Goal: Task Accomplishment & Management: Complete application form

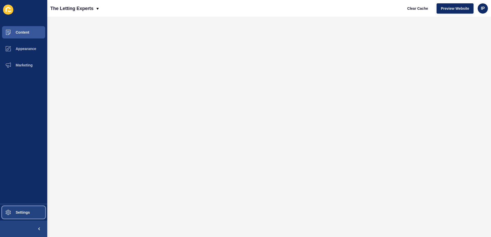
click at [16, 213] on span "Settings" at bounding box center [14, 213] width 31 height 4
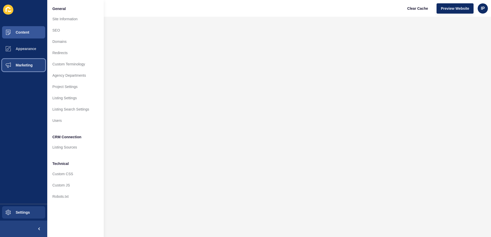
click at [22, 65] on span "Marketing" at bounding box center [15, 65] width 33 height 4
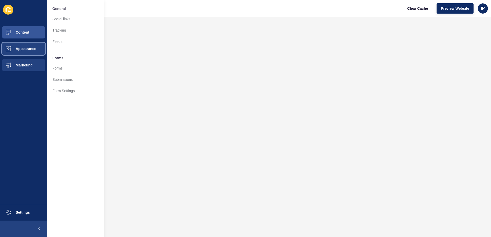
click at [25, 49] on span "Appearance" at bounding box center [17, 49] width 37 height 4
click at [31, 62] on button "Marketing" at bounding box center [23, 65] width 47 height 16
click at [23, 32] on span "Content" at bounding box center [14, 32] width 30 height 4
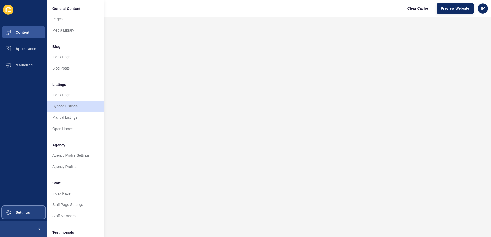
click at [29, 215] on button "Settings" at bounding box center [23, 212] width 47 height 16
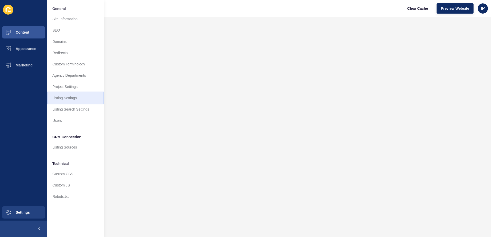
click at [65, 99] on link "Listing Settings" at bounding box center [75, 97] width 56 height 11
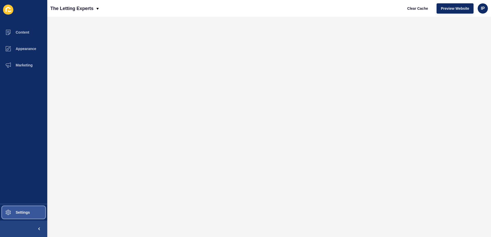
click at [22, 210] on button "Settings" at bounding box center [23, 212] width 47 height 16
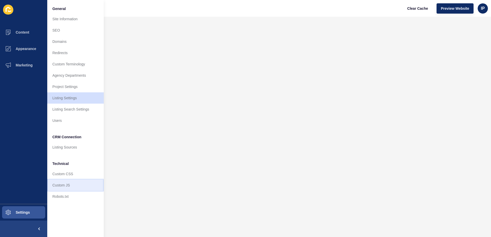
click at [71, 186] on link "Custom JS" at bounding box center [75, 185] width 56 height 11
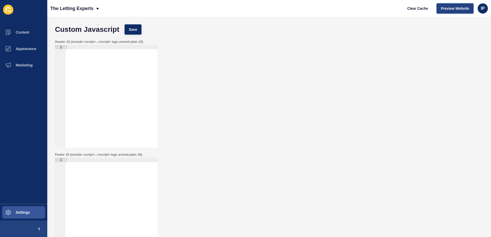
click at [464, 4] on button "Preview Website" at bounding box center [455, 8] width 37 height 10
click at [26, 211] on span "Settings" at bounding box center [14, 213] width 31 height 4
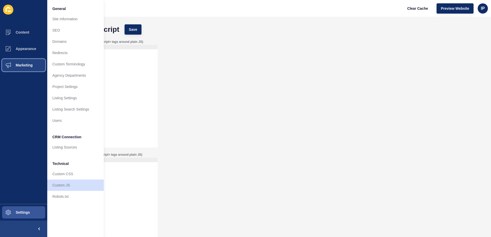
click at [26, 68] on button "Marketing" at bounding box center [23, 65] width 47 height 16
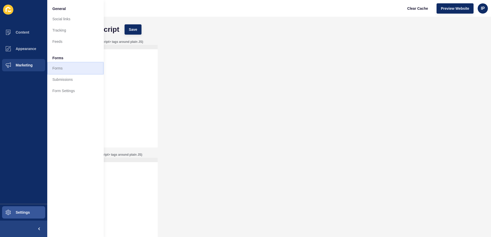
click at [51, 67] on link "Forms" at bounding box center [75, 68] width 56 height 11
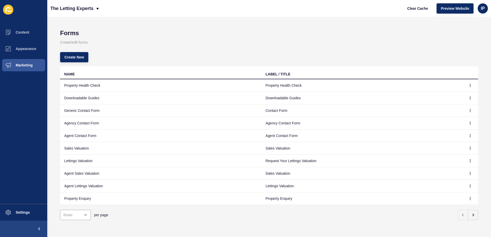
scroll to position [3, 0]
click at [471, 213] on icon "button" at bounding box center [473, 215] width 4 height 4
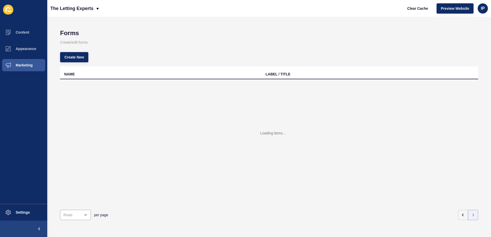
scroll to position [0, 0]
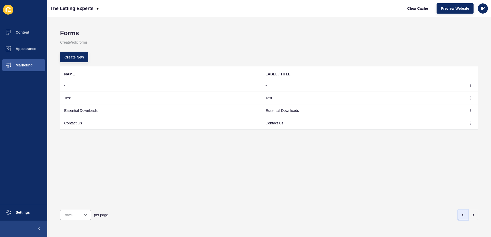
click at [462, 214] on icon "button" at bounding box center [462, 215] width 1 height 2
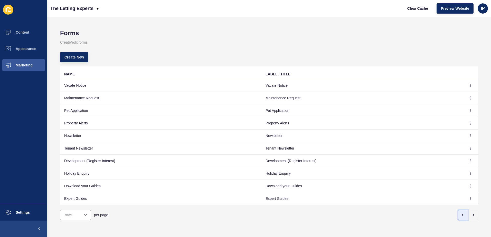
click at [458, 216] on button "button" at bounding box center [463, 215] width 10 height 10
click at [67, 6] on p "The Letting Experts" at bounding box center [71, 8] width 43 height 13
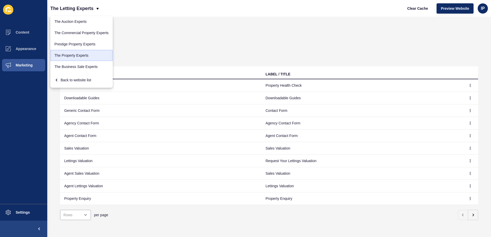
click at [76, 56] on link "The Property Experts" at bounding box center [81, 55] width 62 height 11
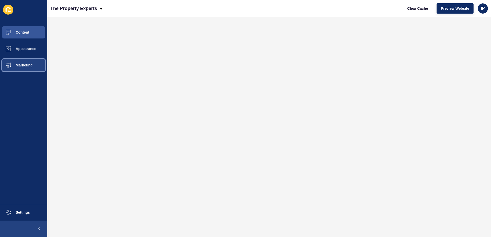
click at [23, 63] on span "Marketing" at bounding box center [15, 65] width 33 height 4
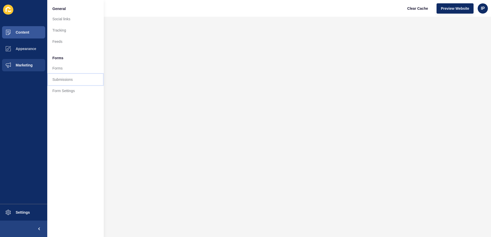
click at [66, 81] on link "Submissions" at bounding box center [75, 79] width 56 height 11
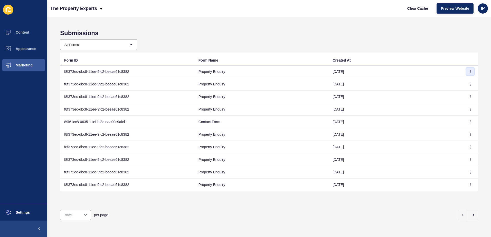
click at [468, 71] on button "button" at bounding box center [470, 71] width 8 height 7
click at [450, 83] on link "View" at bounding box center [452, 81] width 36 height 11
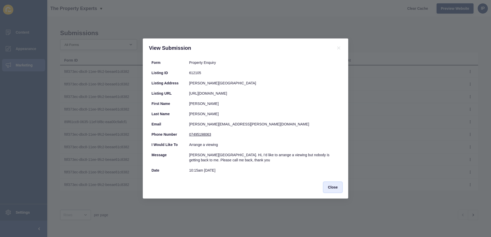
click at [334, 188] on span "Close" at bounding box center [333, 187] width 10 height 5
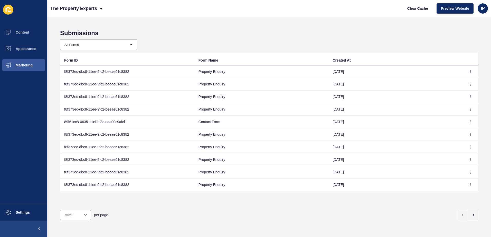
click at [106, 38] on div "Submissions All Forms Contact Form Complaints Form TPE Contact Us Generic Conta…" at bounding box center [269, 127] width 444 height 221
click at [30, 64] on span "Marketing" at bounding box center [15, 65] width 33 height 4
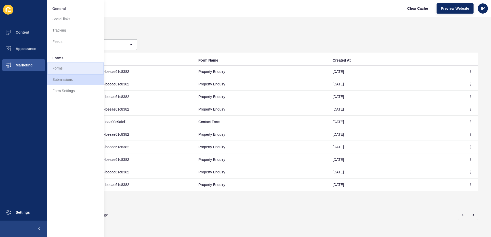
click at [75, 68] on link "Forms" at bounding box center [75, 68] width 56 height 11
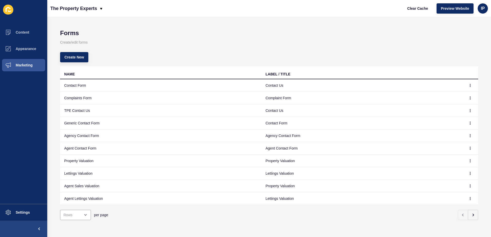
scroll to position [3, 0]
click at [471, 213] on icon "button" at bounding box center [473, 215] width 4 height 4
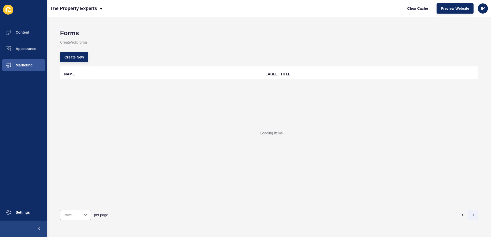
scroll to position [0, 0]
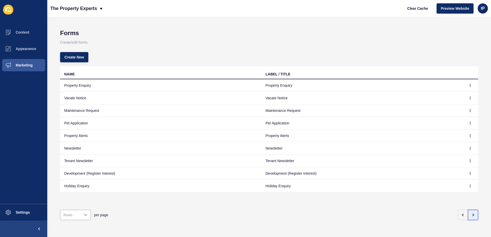
click at [471, 213] on icon "button" at bounding box center [473, 215] width 4 height 4
click at [461, 211] on button "button" at bounding box center [463, 215] width 10 height 10
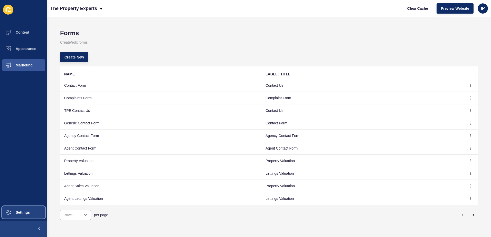
click at [25, 214] on span "Settings" at bounding box center [14, 213] width 31 height 4
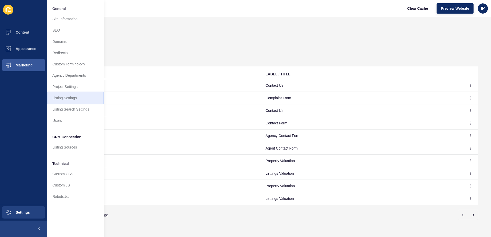
click at [82, 99] on link "Listing Settings" at bounding box center [75, 97] width 56 height 11
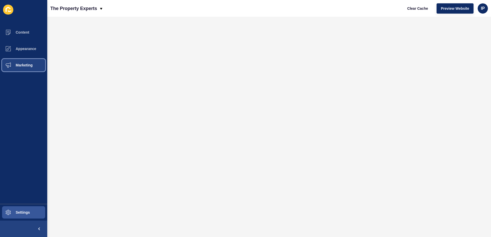
click at [25, 65] on span "Marketing" at bounding box center [15, 65] width 33 height 4
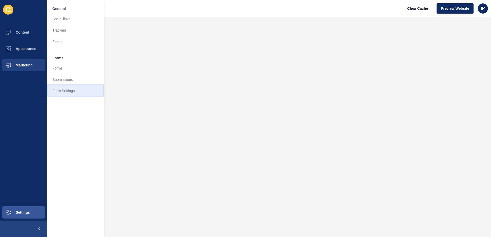
click at [65, 90] on link "Form Settings" at bounding box center [75, 90] width 56 height 11
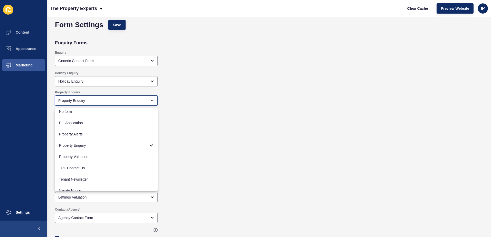
scroll to position [142, 0]
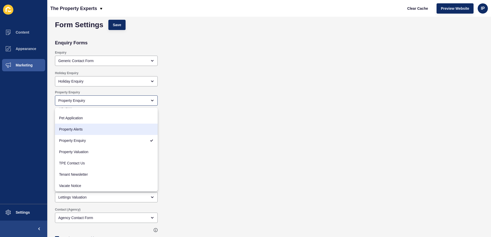
click at [244, 84] on div "Holiday Enquiry Holiday Enquiry" at bounding box center [225, 78] width 347 height 19
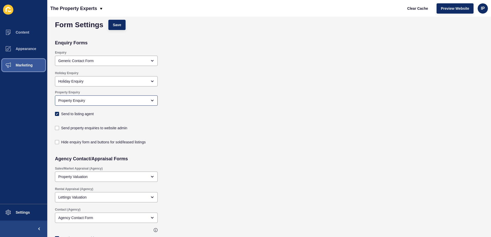
click at [23, 65] on span "Marketing" at bounding box center [15, 65] width 33 height 4
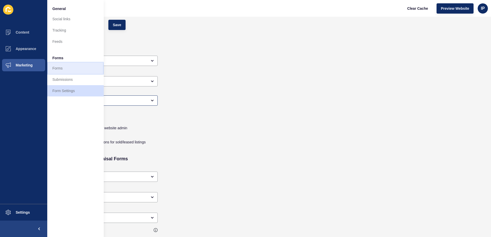
click at [71, 66] on link "Forms" at bounding box center [75, 68] width 56 height 11
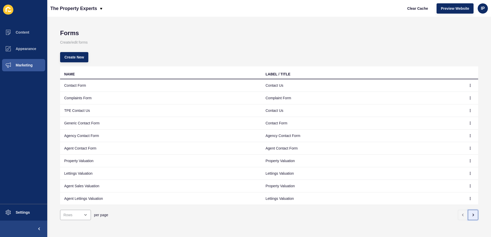
click at [473, 215] on button "button" at bounding box center [473, 215] width 10 height 10
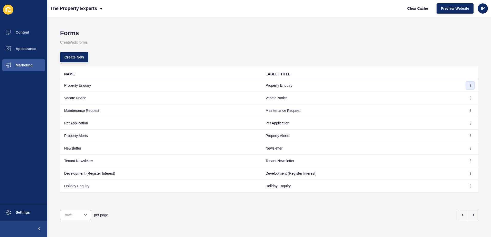
click at [469, 85] on icon "button" at bounding box center [470, 85] width 3 height 3
click at [447, 97] on link "Edit" at bounding box center [452, 95] width 36 height 11
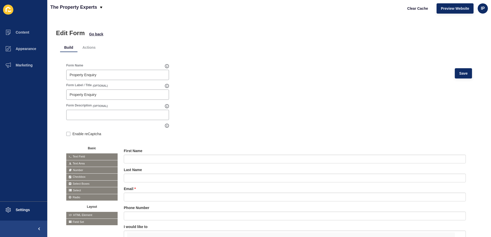
scroll to position [51, 0]
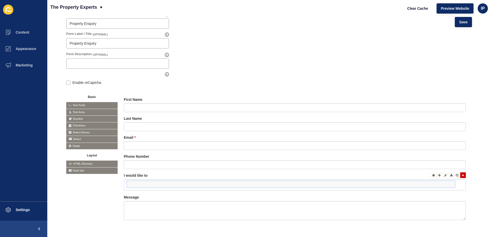
click at [184, 186] on input "false" at bounding box center [291, 184] width 328 height 6
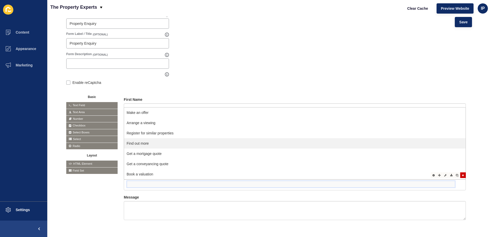
scroll to position [70, 0]
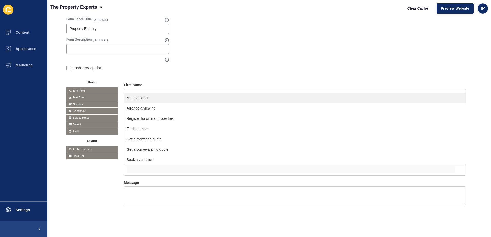
click at [281, 46] on form "Form Name Property Enquiry Save Form Label / Title (OPTIONAL) Property Enquiry …" at bounding box center [269, 107] width 406 height 221
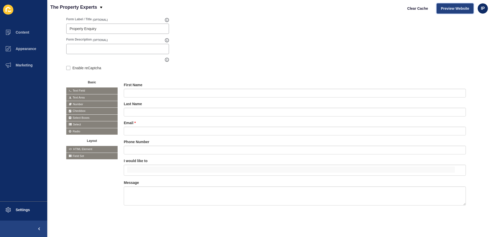
click at [458, 10] on span "Preview Website" at bounding box center [455, 8] width 28 height 5
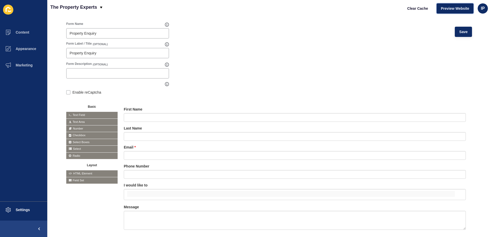
scroll to position [0, 0]
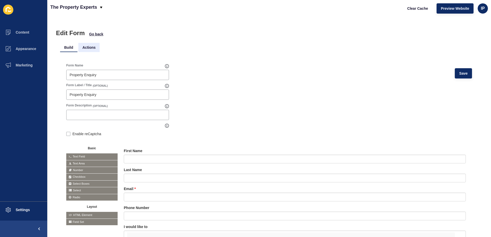
click at [87, 48] on li "Actions" at bounding box center [88, 47] width 21 height 9
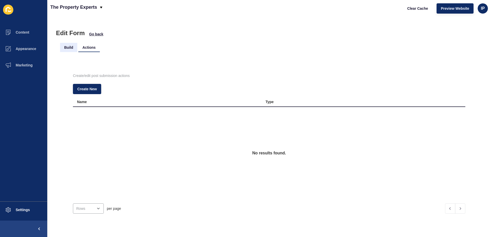
click at [70, 47] on li "Build" at bounding box center [68, 47] width 17 height 9
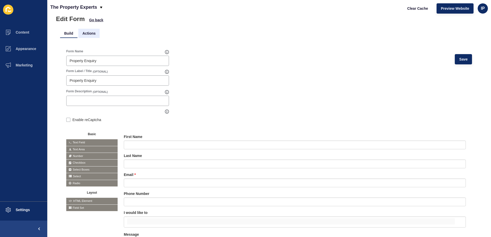
click at [89, 34] on li "Actions" at bounding box center [88, 33] width 21 height 9
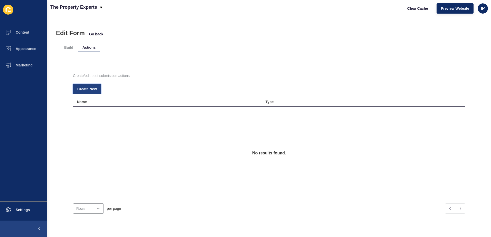
click at [89, 90] on span "Create New" at bounding box center [87, 89] width 20 height 5
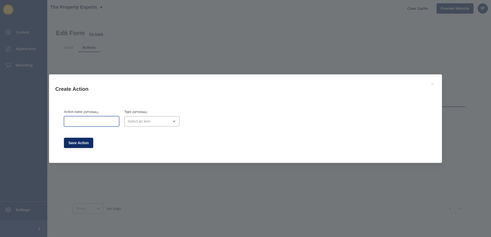
click at [84, 122] on input "Action name" at bounding box center [91, 121] width 49 height 5
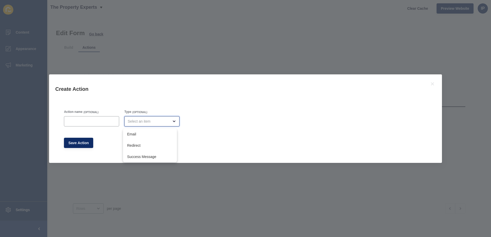
click at [158, 121] on div "close menu" at bounding box center [148, 121] width 41 height 5
click at [145, 132] on span "Email" at bounding box center [150, 134] width 46 height 5
type input "Email"
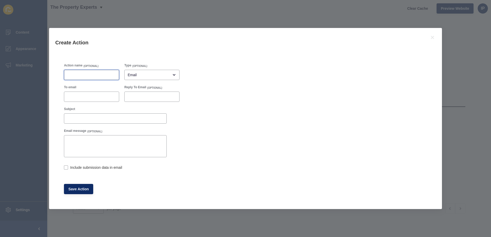
click at [90, 73] on input "Action name" at bounding box center [91, 74] width 49 height 5
type input "forwardOFFER"
click at [98, 97] on input "To email" at bounding box center [91, 96] width 49 height 5
click at [65, 170] on input "Include submission data in email" at bounding box center [65, 168] width 3 height 3
checkbox input "true"
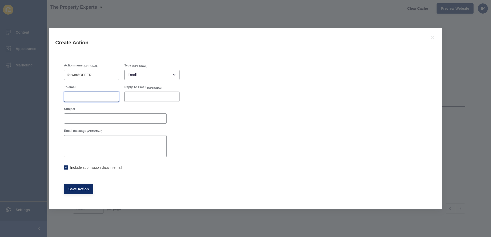
click at [86, 98] on input "To email" at bounding box center [91, 96] width 49 height 5
type input "ian@newman.uk.com"
click at [132, 118] on input "Subject" at bounding box center [115, 118] width 96 height 5
type input "OFFER"
click at [74, 191] on span "Save Action" at bounding box center [78, 189] width 21 height 5
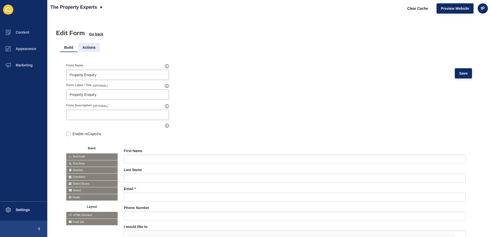
click at [84, 45] on li "Actions" at bounding box center [88, 47] width 21 height 9
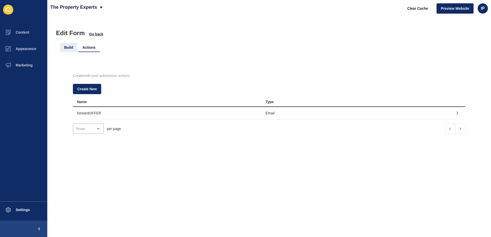
click at [70, 49] on li "Build" at bounding box center [68, 47] width 17 height 9
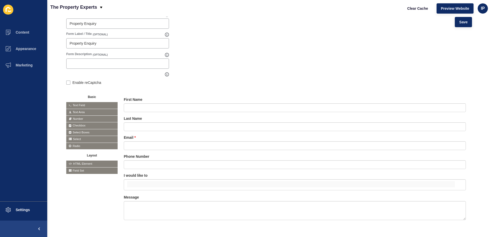
scroll to position [70, 0]
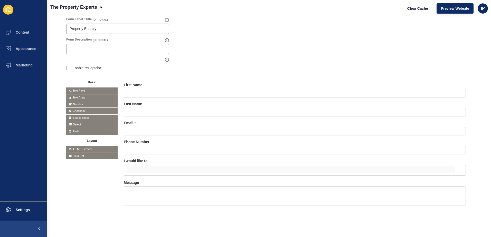
click at [80, 153] on span "Field Set" at bounding box center [91, 156] width 51 height 6
drag, startPoint x: 76, startPoint y: 151, endPoint x: 81, endPoint y: 151, distance: 5.7
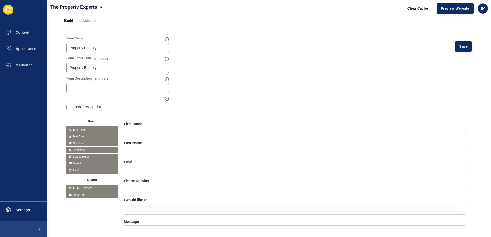
scroll to position [0, 0]
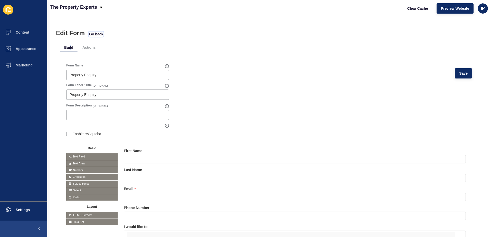
click at [100, 33] on span "Go back" at bounding box center [96, 34] width 14 height 5
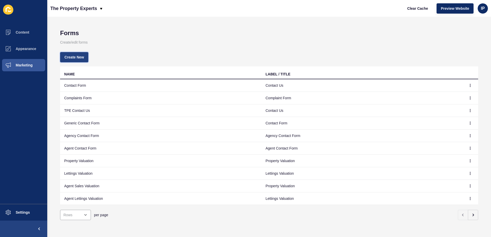
click at [73, 59] on span "Create New" at bounding box center [74, 57] width 20 height 5
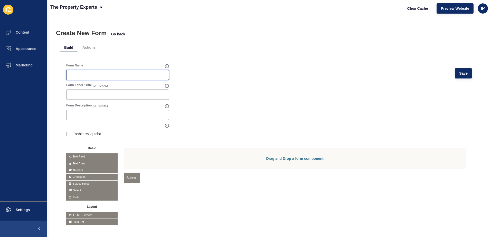
click at [91, 74] on input "Form Name" at bounding box center [118, 74] width 96 height 5
type input "Test Enquiry/Offer Form"
click at [192, 100] on form "Form Name Test Enquiry/Offer Form Save Form Label / Title (OPTIONAL) Form Descr…" at bounding box center [269, 144] width 406 height 162
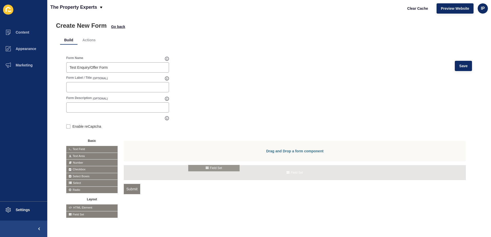
drag, startPoint x: 85, startPoint y: 212, endPoint x: 208, endPoint y: 168, distance: 130.5
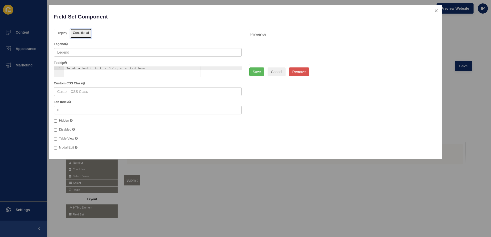
click at [87, 33] on link "Conditional" at bounding box center [80, 34] width 21 height 10
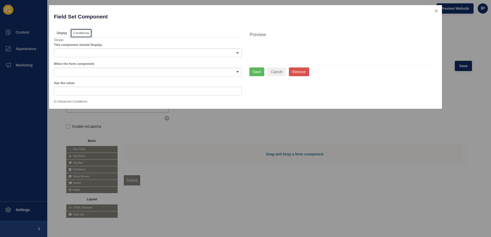
click at [81, 54] on div at bounding box center [148, 53] width 188 height 9
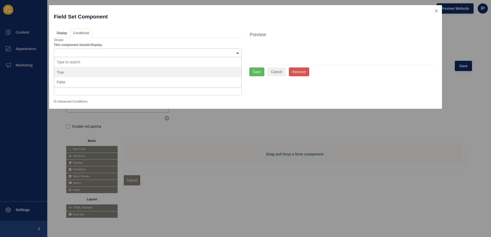
click at [83, 51] on div at bounding box center [148, 53] width 188 height 9
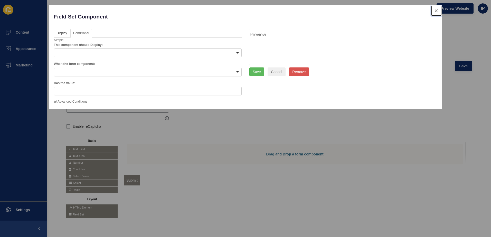
click at [437, 10] on button "close" at bounding box center [436, 10] width 11 height 11
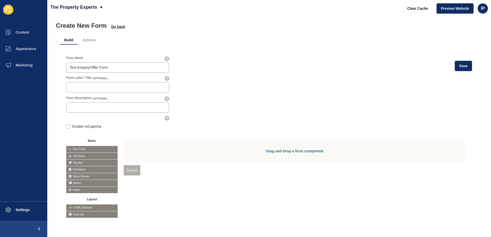
click at [120, 18] on div "Create New Form Go back Build Actions Form Name Test Enquiry/Offer Form Save Fo…" at bounding box center [269, 127] width 444 height 221
click at [119, 24] on span "Go back" at bounding box center [118, 26] width 14 height 5
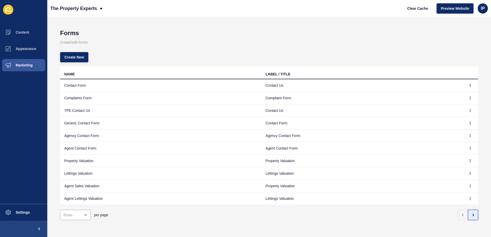
click at [471, 215] on icon "button" at bounding box center [473, 215] width 4 height 4
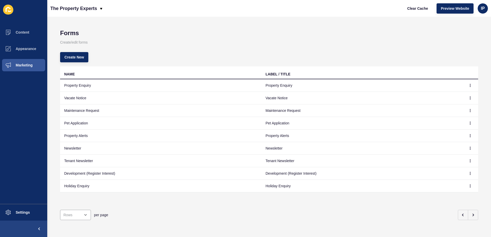
click at [82, 84] on td "Property Enquiry" at bounding box center [160, 85] width 201 height 13
click at [469, 86] on icon "button" at bounding box center [470, 85] width 3 height 3
click at [449, 95] on link "Edit" at bounding box center [452, 95] width 36 height 11
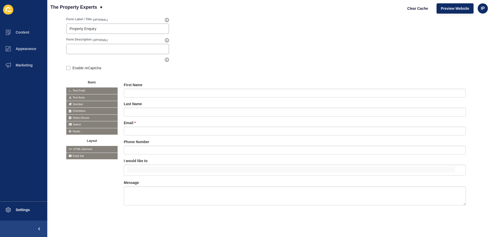
scroll to position [70, 0]
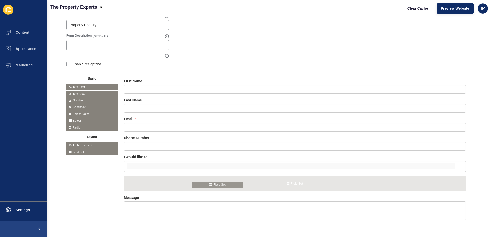
drag, startPoint x: 80, startPoint y: 153, endPoint x: 206, endPoint y: 185, distance: 130.0
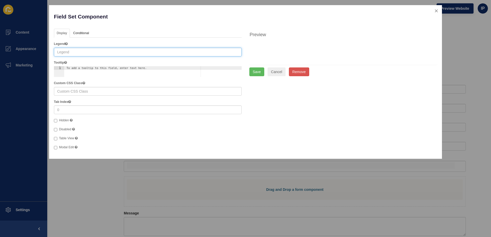
click at [79, 51] on input "text" at bounding box center [148, 52] width 188 height 9
click at [82, 34] on link "Conditional" at bounding box center [80, 34] width 21 height 10
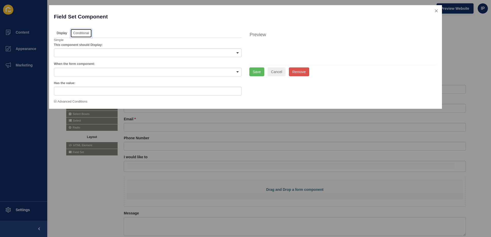
click at [78, 53] on div at bounding box center [148, 53] width 188 height 9
click at [75, 72] on div at bounding box center [148, 72] width 188 height 9
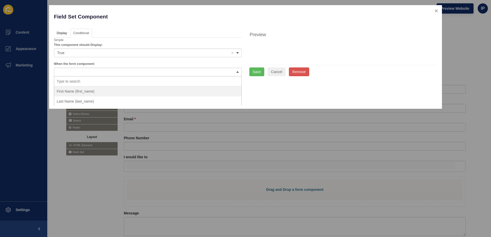
click at [88, 71] on div at bounding box center [148, 72] width 188 height 9
click at [237, 71] on div at bounding box center [148, 72] width 188 height 9
click at [121, 79] on input "false" at bounding box center [147, 82] width 187 height 10
type input "I"
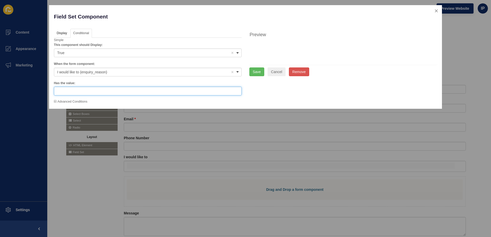
click at [88, 92] on input "text" at bounding box center [148, 91] width 188 height 9
type input "Make an offer"
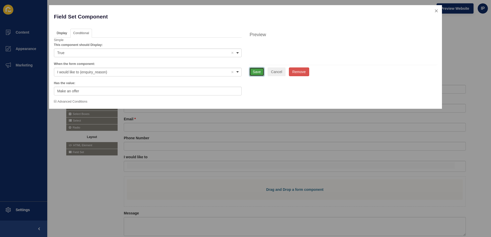
click at [258, 71] on button "Save" at bounding box center [256, 72] width 15 height 9
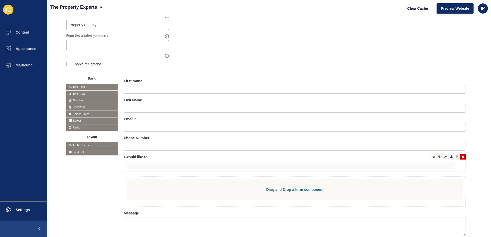
click at [166, 171] on div at bounding box center [295, 166] width 342 height 11
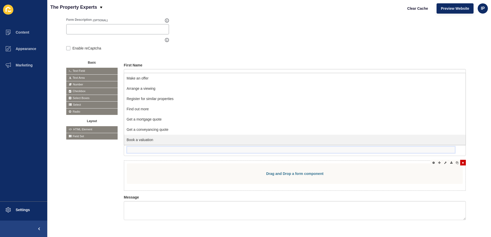
scroll to position [104, 0]
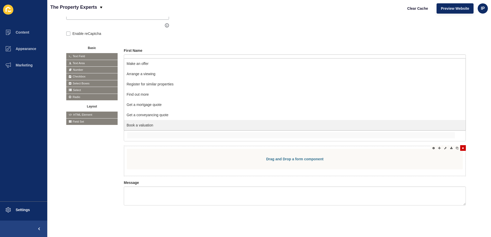
click at [164, 153] on div "Drag and Drop a form component" at bounding box center [295, 159] width 336 height 21
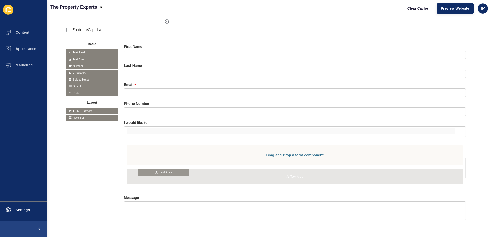
drag, startPoint x: 87, startPoint y: 59, endPoint x: 159, endPoint y: 172, distance: 134.2
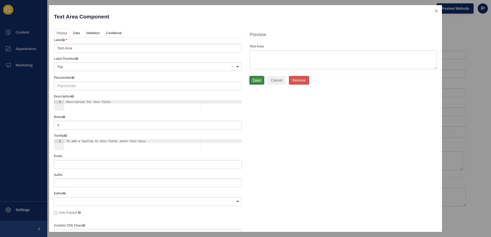
click at [256, 79] on button "Save" at bounding box center [256, 80] width 15 height 9
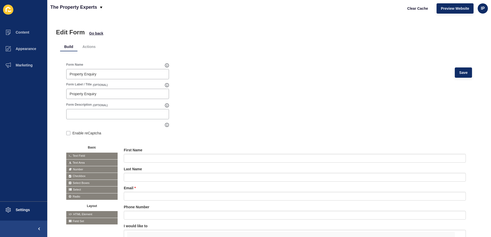
scroll to position [0, 0]
click at [459, 75] on span "Save" at bounding box center [463, 73] width 8 height 5
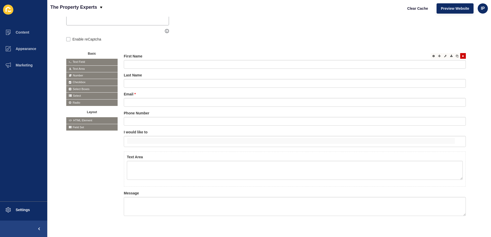
scroll to position [103, 0]
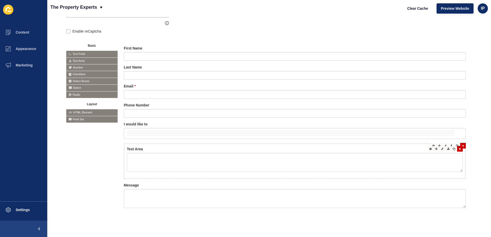
click at [175, 149] on div "Text Area" at bounding box center [295, 159] width 336 height 25
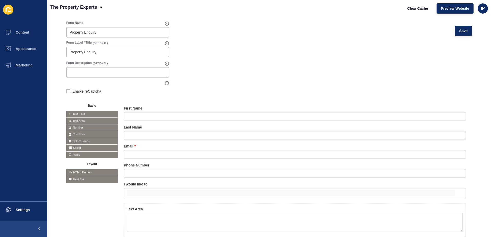
scroll to position [0, 0]
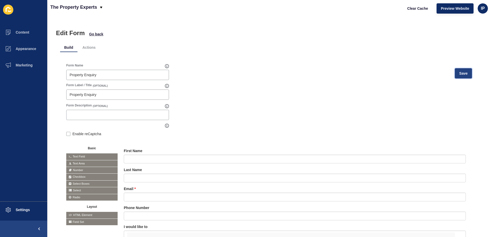
click at [459, 72] on span "Save" at bounding box center [463, 73] width 8 height 5
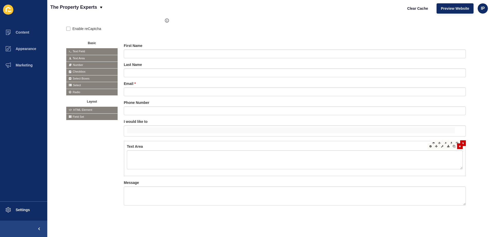
scroll to position [109, 0]
click at [153, 146] on div "Text Area" at bounding box center [295, 156] width 336 height 25
click at [139, 144] on label "Text Area" at bounding box center [135, 146] width 16 height 5
click at [429, 145] on icon at bounding box center [430, 146] width 2 height 3
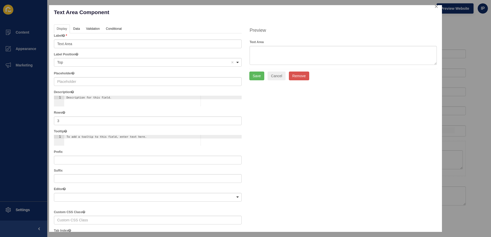
scroll to position [2, 0]
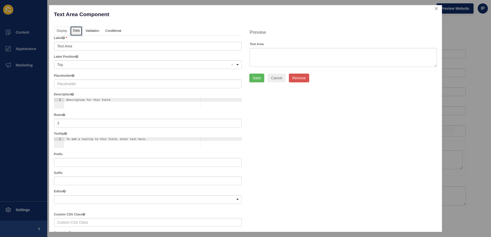
click at [77, 31] on link "Data" at bounding box center [76, 31] width 12 height 10
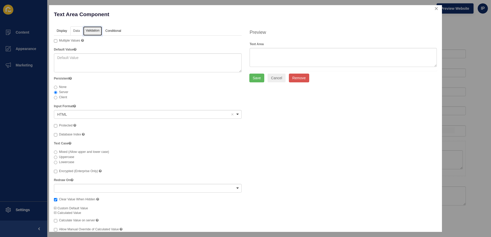
click at [90, 30] on link "Validation" at bounding box center [92, 31] width 19 height 10
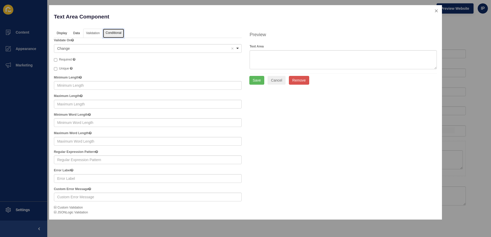
click at [118, 32] on link "Conditional" at bounding box center [113, 34] width 21 height 10
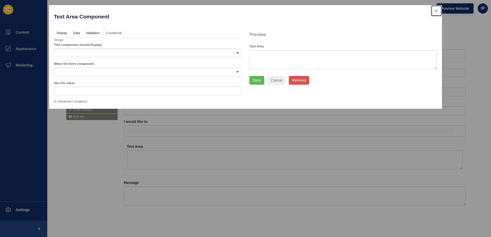
click at [435, 10] on button "close" at bounding box center [436, 10] width 11 height 11
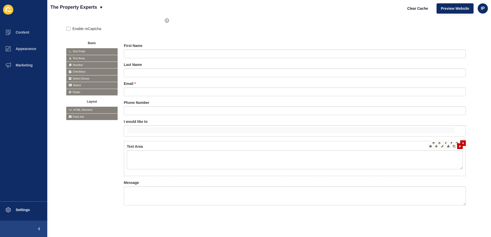
click at [460, 139] on div "Remove" at bounding box center [460, 141] width 16 height 6
drag, startPoint x: 194, startPoint y: 146, endPoint x: 196, endPoint y: 133, distance: 13.0
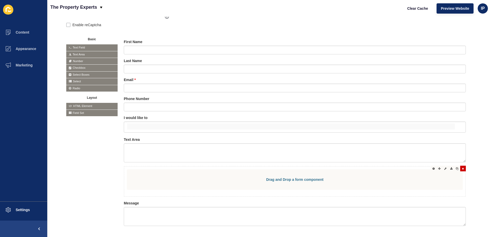
click at [462, 169] on icon at bounding box center [463, 168] width 2 height 3
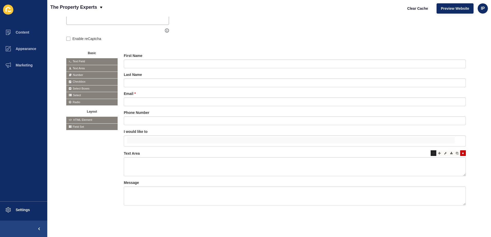
click at [432, 152] on icon at bounding box center [433, 153] width 2 height 3
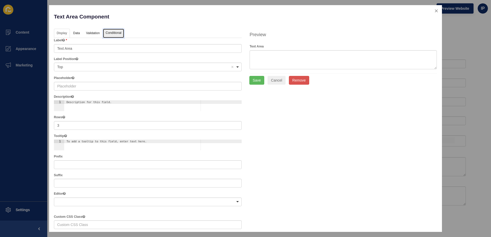
click at [111, 33] on link "Conditional" at bounding box center [113, 34] width 21 height 10
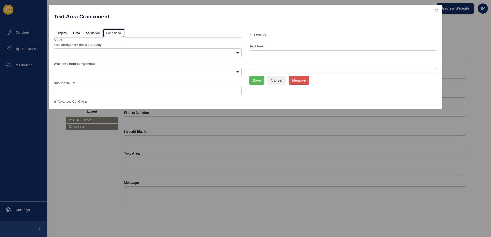
click at [93, 54] on div at bounding box center [148, 53] width 188 height 9
click at [84, 72] on div at bounding box center [148, 72] width 188 height 9
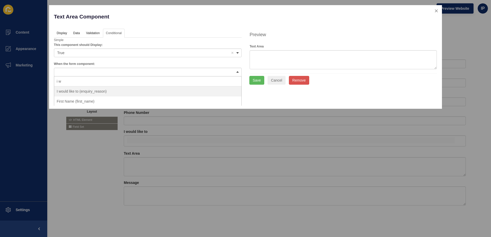
type input "i wo"
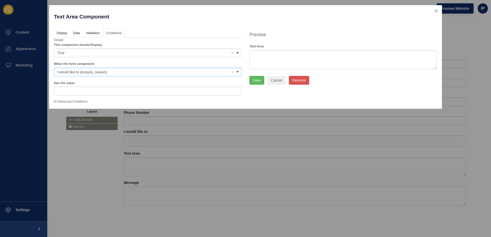
drag, startPoint x: 113, startPoint y: 93, endPoint x: 110, endPoint y: 91, distance: 2.9
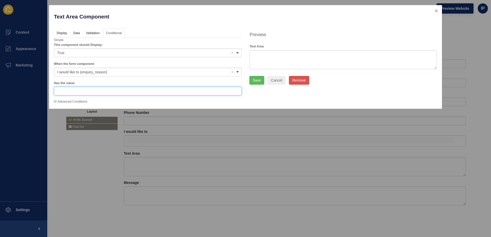
click at [109, 91] on input "text" at bounding box center [148, 91] width 188 height 9
type input "Make an offer"
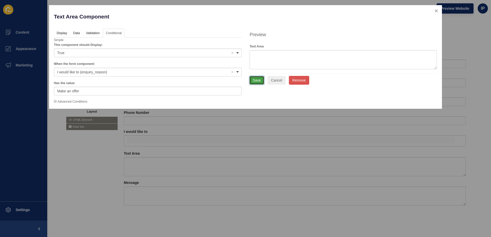
click at [256, 81] on button "Save" at bounding box center [256, 80] width 15 height 9
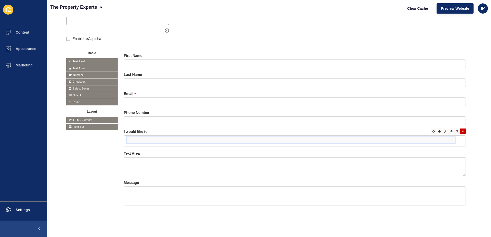
click at [166, 137] on input "false" at bounding box center [291, 140] width 328 height 6
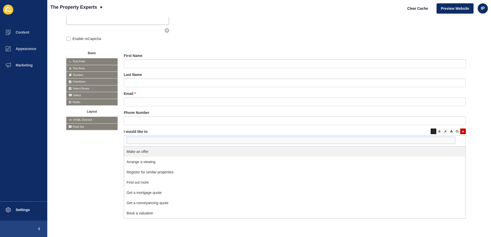
click at [432, 130] on icon at bounding box center [433, 131] width 2 height 3
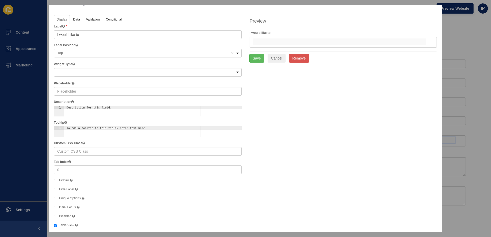
scroll to position [0, 0]
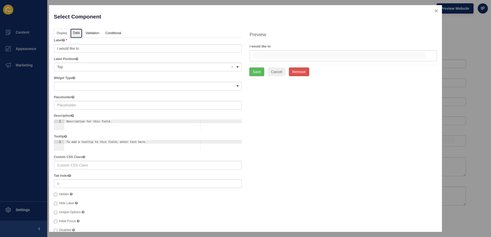
click at [78, 34] on link "Data" at bounding box center [76, 34] width 12 height 10
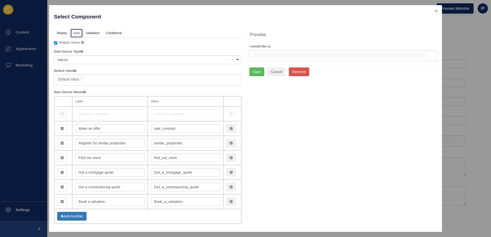
drag, startPoint x: 62, startPoint y: 129, endPoint x: 63, endPoint y: 111, distance: 18.3
click at [252, 72] on button "Save" at bounding box center [256, 72] width 15 height 9
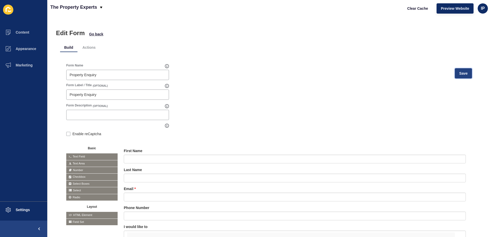
click at [459, 73] on span "Save" at bounding box center [463, 73] width 8 height 5
click at [453, 8] on span "Preview Website" at bounding box center [455, 8] width 28 height 5
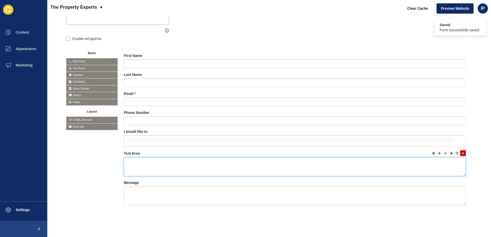
click at [168, 157] on textarea at bounding box center [295, 166] width 342 height 19
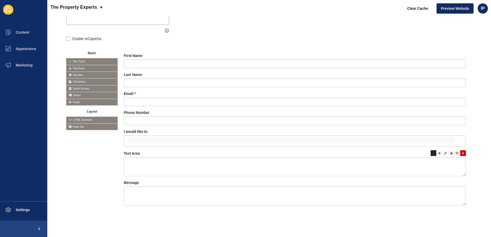
click at [432, 152] on icon at bounding box center [433, 153] width 2 height 3
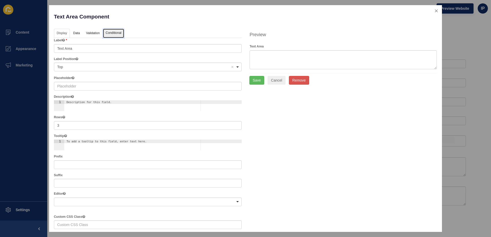
click at [110, 33] on link "Conditional" at bounding box center [113, 34] width 21 height 10
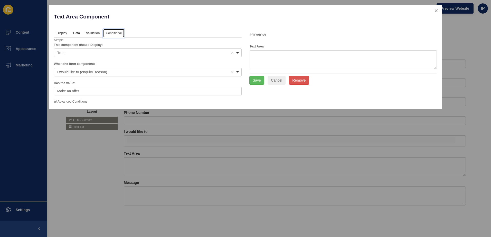
click at [105, 49] on div "<span>True</span> True Remove item" at bounding box center [148, 53] width 188 height 9
click at [66, 101] on span "Advanced Conditions" at bounding box center [70, 102] width 33 height 4
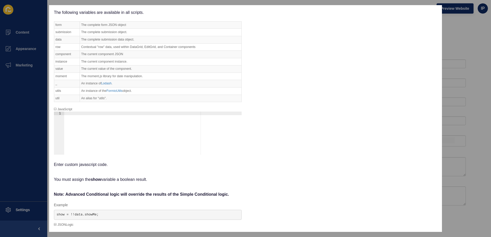
scroll to position [0, 0]
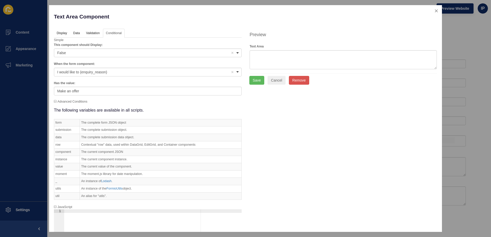
click at [86, 53] on div "False Remove item" at bounding box center [143, 52] width 173 height 5
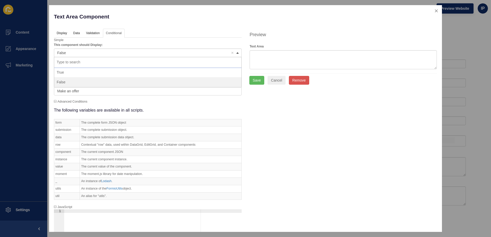
click at [86, 52] on div "False Remove item" at bounding box center [143, 52] width 173 height 5
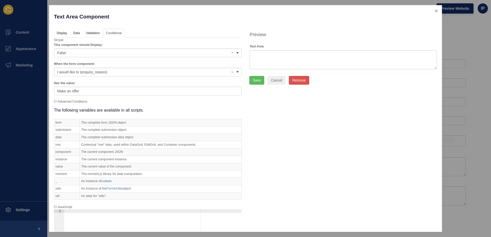
click at [55, 102] on icon at bounding box center [55, 101] width 3 height 3
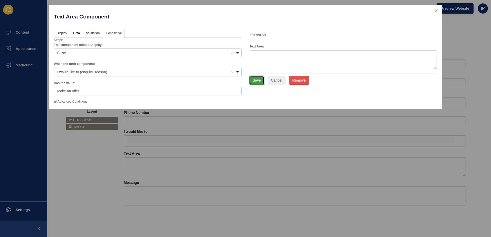
click at [255, 81] on button "Save" at bounding box center [256, 80] width 15 height 9
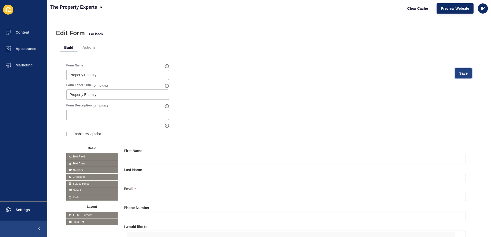
click at [459, 76] on span "Save" at bounding box center [463, 73] width 8 height 5
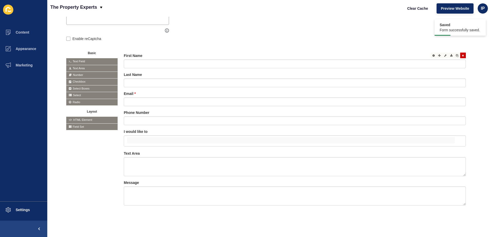
scroll to position [99, 0]
click at [431, 151] on div at bounding box center [434, 153] width 6 height 6
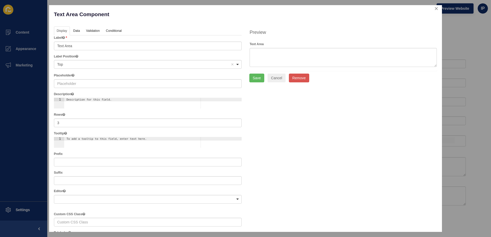
scroll to position [0, 0]
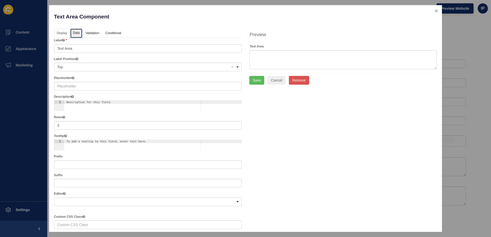
click at [76, 35] on link "Data" at bounding box center [76, 34] width 12 height 10
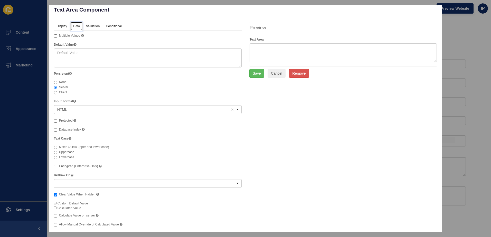
scroll to position [11, 0]
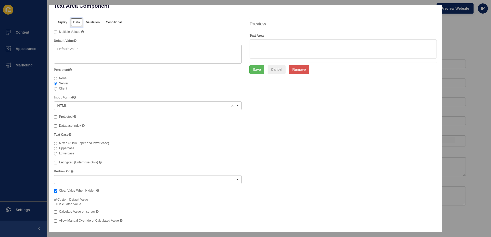
click at [210, 181] on div at bounding box center [148, 179] width 188 height 9
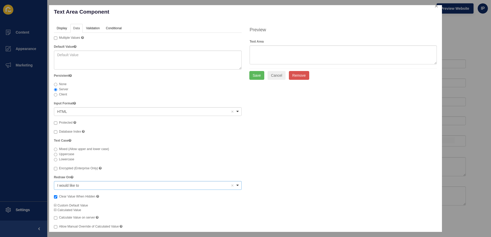
scroll to position [0, 0]
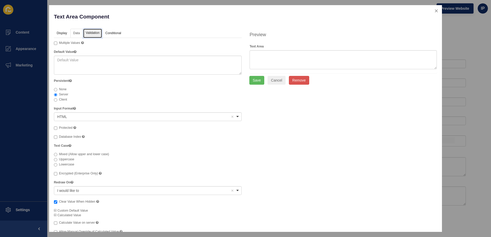
click at [91, 33] on link "Validation" at bounding box center [92, 34] width 19 height 10
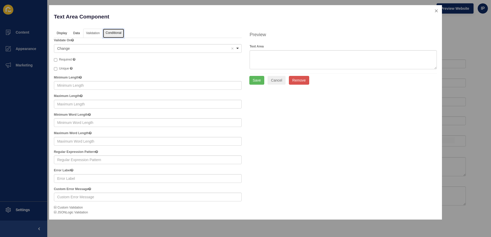
click at [109, 34] on link "Conditional" at bounding box center [113, 34] width 21 height 10
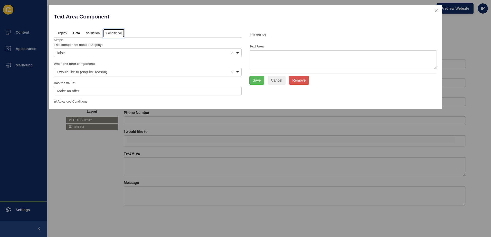
click at [99, 54] on div "false Remove item" at bounding box center [143, 52] width 173 height 5
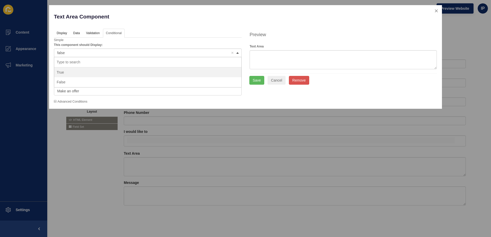
drag, startPoint x: 99, startPoint y: 54, endPoint x: 84, endPoint y: 73, distance: 24.9
click at [83, 57] on div "false false Remove item True False" at bounding box center [148, 53] width 188 height 9
click at [85, 52] on div "false Remove item" at bounding box center [143, 52] width 173 height 5
click at [60, 32] on link "Display" at bounding box center [61, 34] width 15 height 10
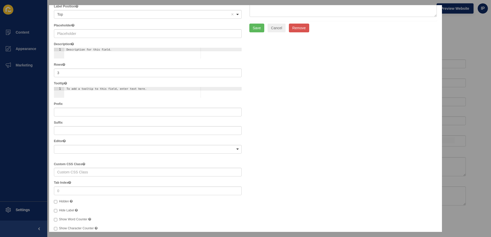
scroll to position [105, 0]
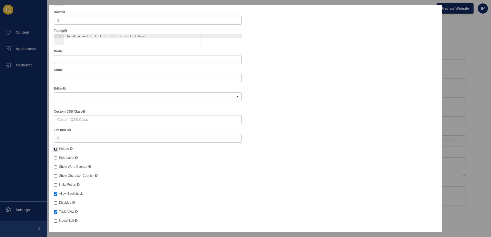
click at [54, 150] on input "Hidden A hidden field is still a part of the form, but is hidden from view." at bounding box center [55, 149] width 3 height 3
checkbox input "true"
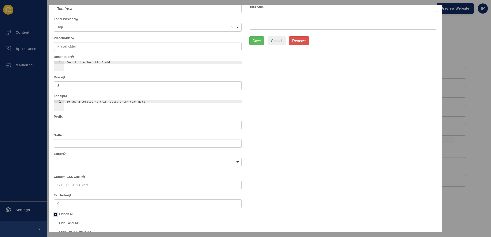
scroll to position [0, 0]
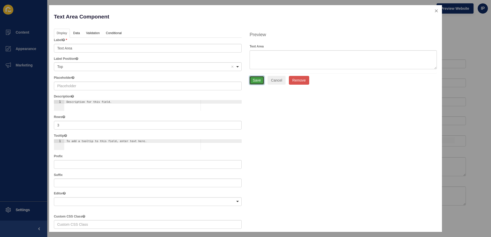
click at [259, 82] on button "Save" at bounding box center [256, 80] width 15 height 9
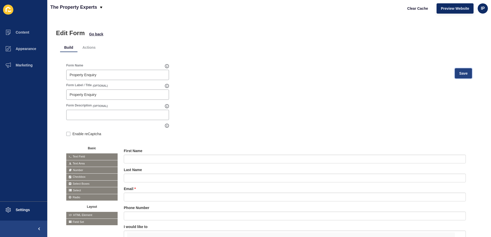
click at [466, 74] on button "Save" at bounding box center [463, 73] width 17 height 10
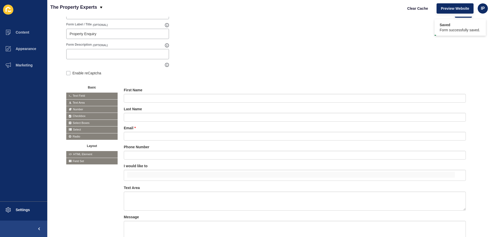
scroll to position [99, 0]
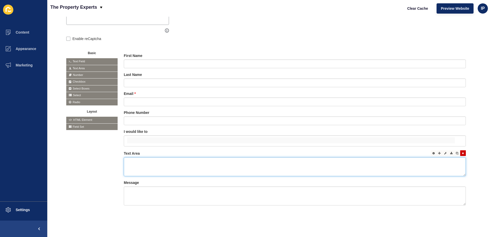
click at [148, 163] on textarea at bounding box center [295, 166] width 342 height 19
click at [431, 150] on div at bounding box center [434, 153] width 6 height 6
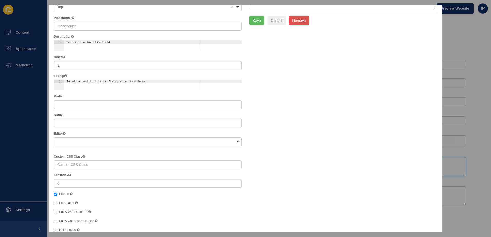
scroll to position [105, 0]
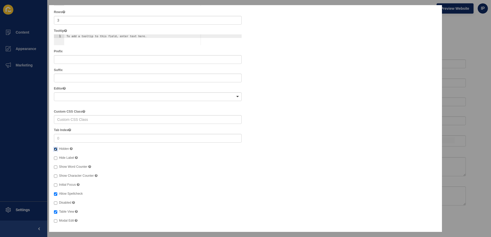
click at [55, 149] on input "Hidden" at bounding box center [55, 149] width 3 height 3
click at [56, 150] on input "Hidden" at bounding box center [55, 149] width 3 height 3
checkbox input "true"
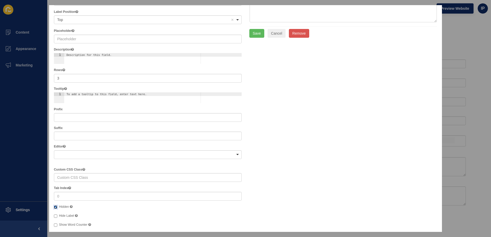
scroll to position [0, 0]
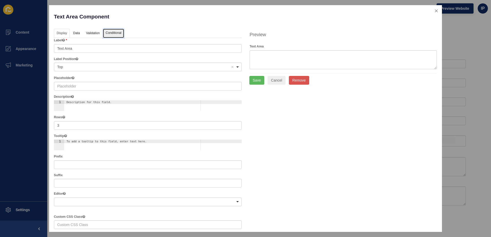
click at [115, 32] on link "Conditional" at bounding box center [113, 34] width 21 height 10
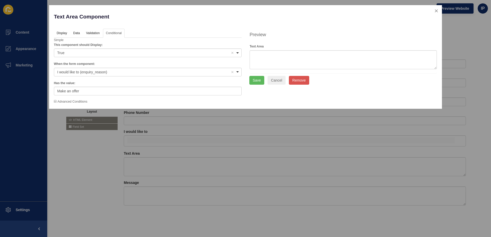
click at [55, 102] on icon at bounding box center [55, 101] width 3 height 3
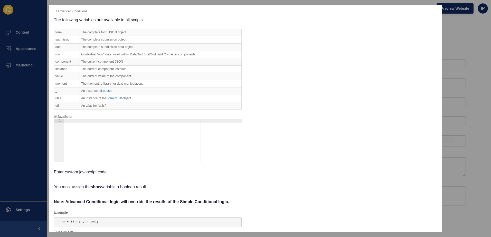
scroll to position [98, 0]
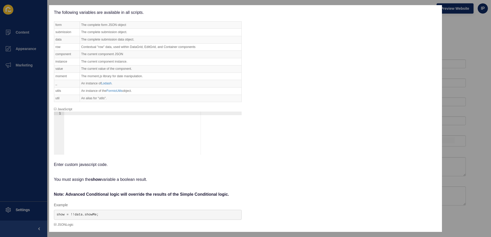
click at [54, 225] on icon at bounding box center [55, 224] width 3 height 3
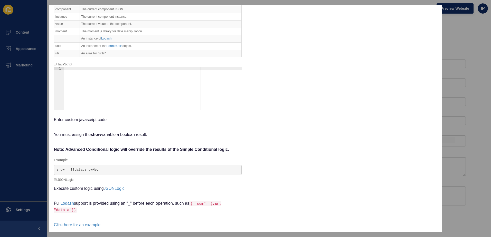
scroll to position [196, 0]
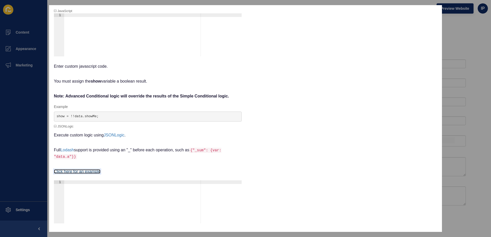
click at [76, 172] on link "Click here for an example" at bounding box center [77, 171] width 46 height 4
